Goal: Task Accomplishment & Management: Use online tool/utility

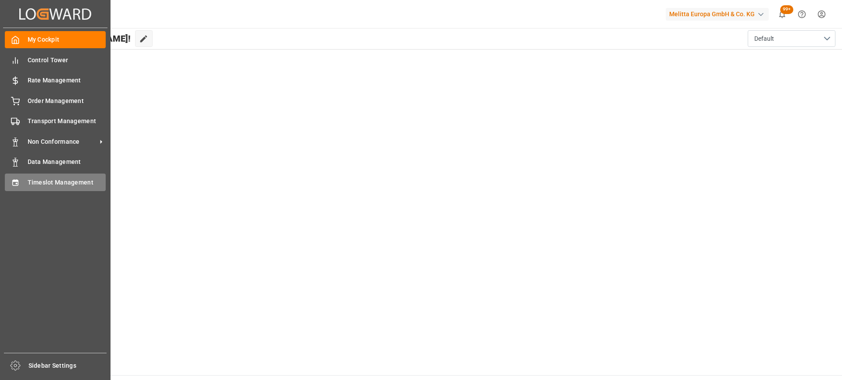
click at [25, 185] on div "Timeslot Management Timeslot Management" at bounding box center [55, 182] width 101 height 17
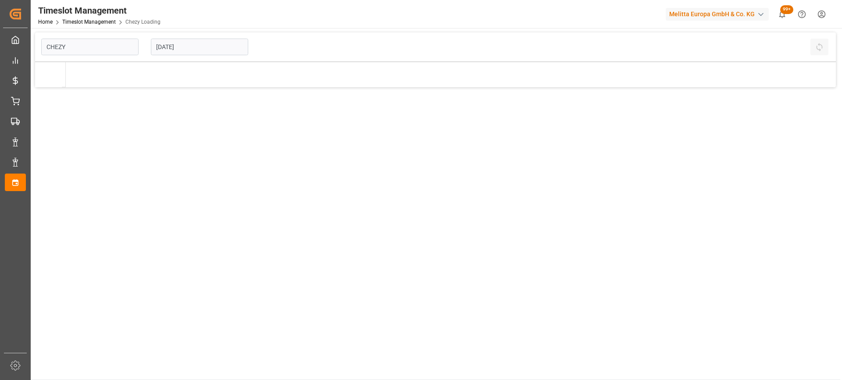
type input "Chezy Loading"
